Goal: Transaction & Acquisition: Purchase product/service

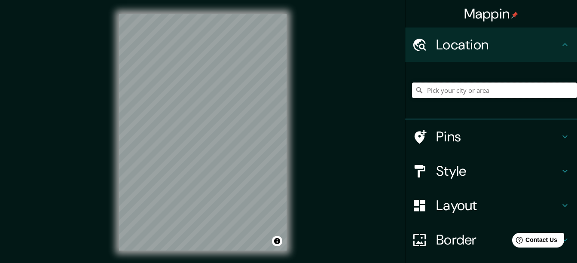
click at [441, 90] on input "Pick your city or area" at bounding box center [494, 89] width 165 height 15
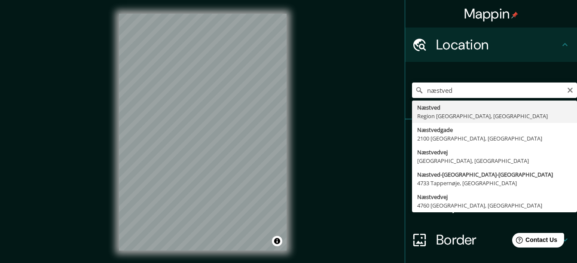
type input "Næstved, [GEOGRAPHIC_DATA], [GEOGRAPHIC_DATA]"
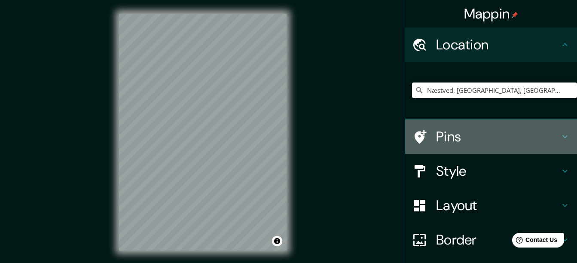
click at [560, 135] on icon at bounding box center [565, 136] width 10 height 10
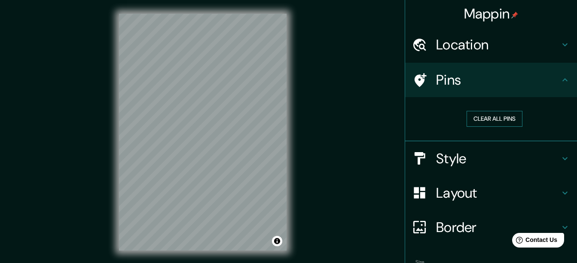
click at [482, 120] on button "Clear all pins" at bounding box center [494, 119] width 56 height 16
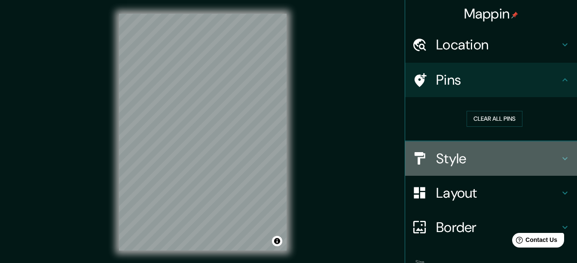
click at [454, 161] on h4 "Style" at bounding box center [498, 158] width 124 height 17
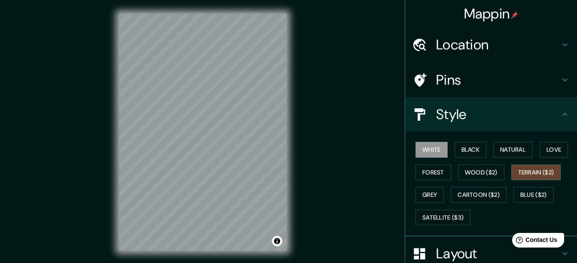
click at [542, 177] on button "Terrain ($2)" at bounding box center [536, 172] width 50 height 16
click at [419, 192] on button "Grey" at bounding box center [429, 195] width 28 height 16
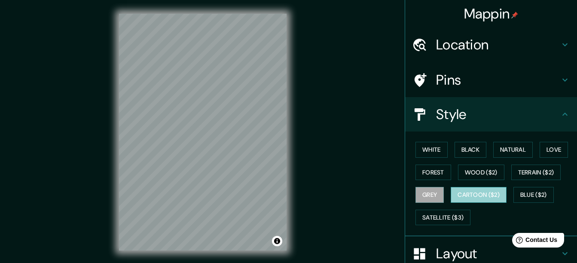
click at [483, 197] on button "Cartoon ($2)" at bounding box center [479, 195] width 56 height 16
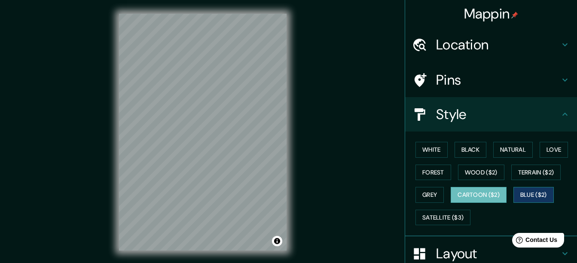
click at [532, 190] on button "Blue ($2)" at bounding box center [533, 195] width 40 height 16
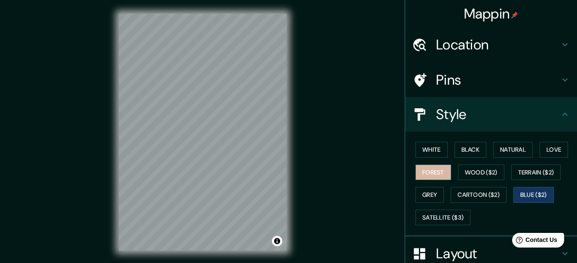
click at [432, 169] on button "Forest" at bounding box center [433, 172] width 36 height 16
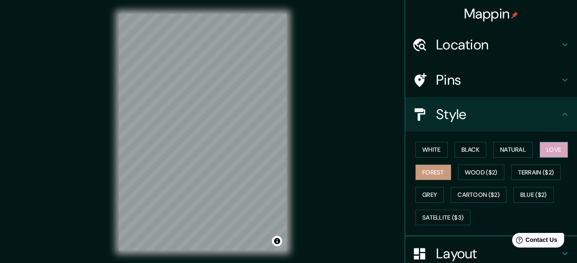
click at [545, 153] on button "Love" at bounding box center [553, 150] width 28 height 16
click at [443, 147] on div "White Black Natural Love Forest Wood ($2) Terrain ($2) Grey Cartoon ($2) Blue (…" at bounding box center [494, 183] width 165 height 90
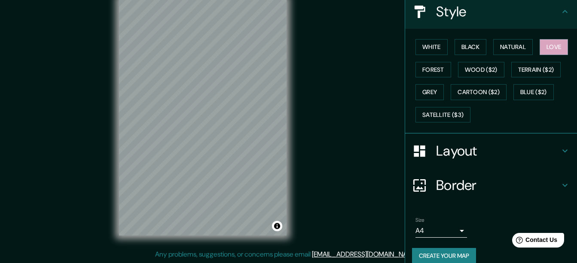
scroll to position [114, 0]
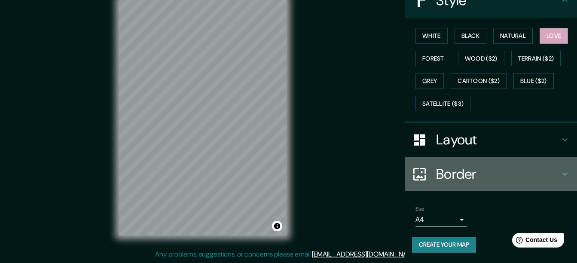
click at [560, 172] on icon at bounding box center [565, 174] width 10 height 10
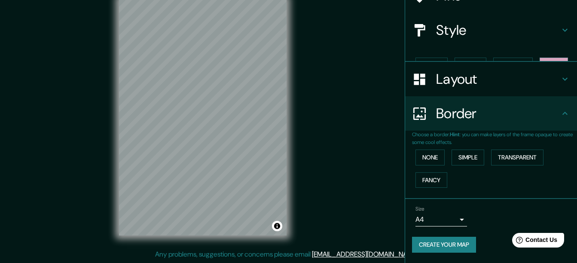
scroll to position [70, 0]
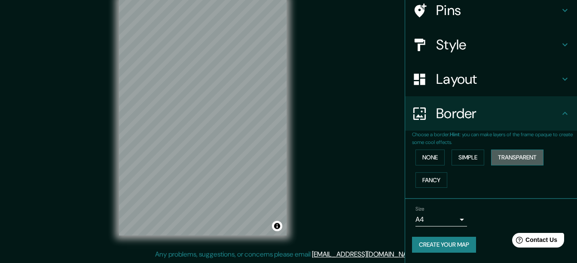
click at [511, 158] on button "Transparent" at bounding box center [517, 157] width 52 height 16
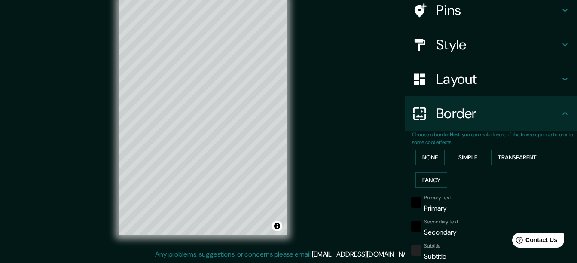
click at [463, 159] on button "Simple" at bounding box center [467, 157] width 33 height 16
click at [418, 157] on button "None" at bounding box center [429, 157] width 29 height 16
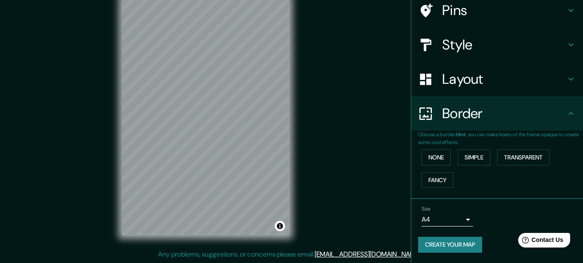
click at [457, 219] on body "Mappin Location [GEOGRAPHIC_DATA], [GEOGRAPHIC_DATA], [GEOGRAPHIC_DATA] Pins St…" at bounding box center [291, 116] width 583 height 263
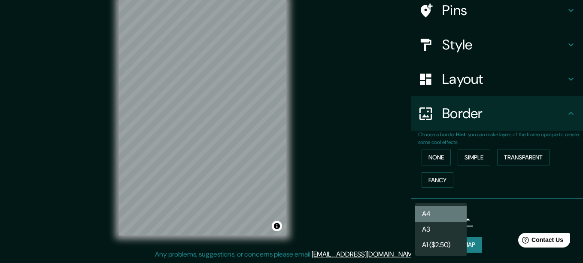
click at [456, 219] on li "A4" at bounding box center [441, 213] width 52 height 15
